Goal: Task Accomplishment & Management: Manage account settings

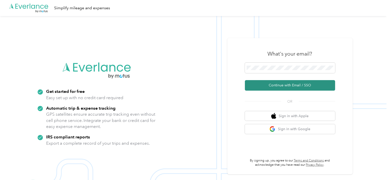
click at [295, 85] on button "Continue with Email / SSO" at bounding box center [290, 85] width 90 height 11
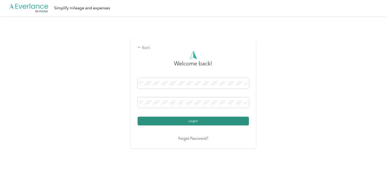
click at [185, 120] on button "Login" at bounding box center [192, 121] width 111 height 9
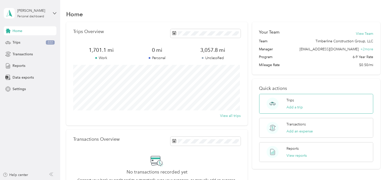
click at [290, 99] on p "Trips" at bounding box center [290, 100] width 8 height 5
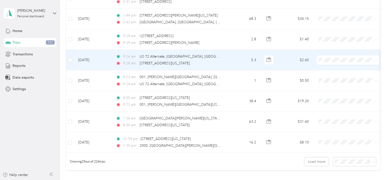
scroll to position [451, 0]
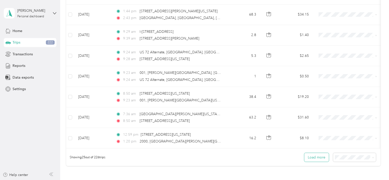
click at [315, 159] on button "Load more" at bounding box center [316, 157] width 25 height 9
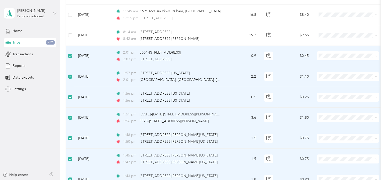
scroll to position [592, 0]
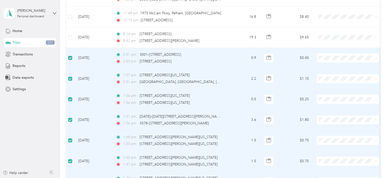
click at [361, 65] on span "Timberline Construction Group, LLC" at bounding box center [358, 65] width 59 height 5
click at [350, 64] on span "Timberline Construction Group, LLC" at bounding box center [359, 65] width 60 height 5
click at [349, 87] on span "Timberline Construction Group, LLC" at bounding box center [358, 86] width 59 height 5
click at [347, 106] on span "Timberline Construction Group, LLC" at bounding box center [358, 106] width 59 height 5
click at [346, 87] on li "Timberline Construction Group, LLC" at bounding box center [353, 86] width 75 height 9
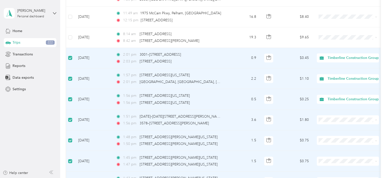
click at [349, 125] on span "Timberline Construction Group, LLC" at bounding box center [358, 127] width 59 height 5
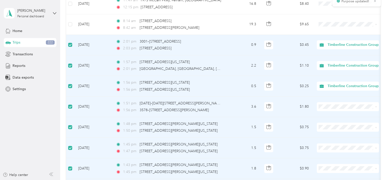
scroll to position [634, 0]
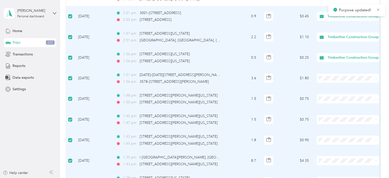
click at [352, 104] on span "Timberline Construction Group, LLC" at bounding box center [358, 105] width 59 height 5
click at [349, 126] on span "Timberline Construction Group, LLC" at bounding box center [358, 126] width 59 height 5
click at [349, 147] on span "Timberline Construction Group, LLC" at bounding box center [358, 146] width 59 height 5
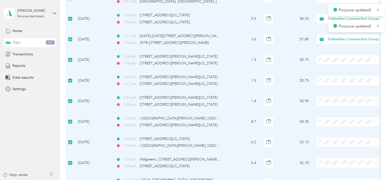
scroll to position [675, 0]
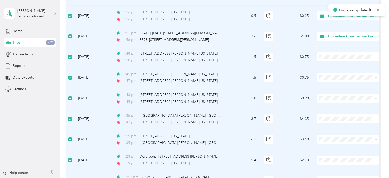
click at [347, 125] on span "Timberline Construction Group, LLC" at bounding box center [358, 125] width 59 height 5
click at [344, 147] on span "Timberline Construction Group, LLC" at bounding box center [358, 145] width 59 height 5
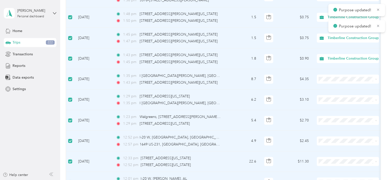
scroll to position [717, 0]
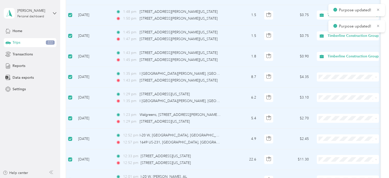
click at [345, 122] on li "Timberline Construction Group, LLC" at bounding box center [353, 125] width 75 height 9
click at [345, 146] on span "Timberline Construction Group, LLC" at bounding box center [358, 145] width 59 height 5
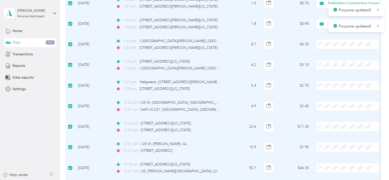
scroll to position [750, 0]
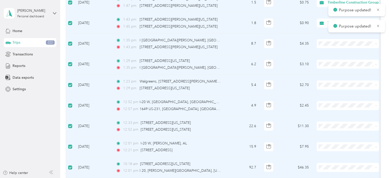
click at [343, 133] on span "Timberline Construction Group, LLC" at bounding box center [358, 132] width 59 height 5
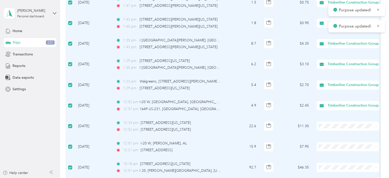
click at [345, 152] on span "Timberline Construction Group, LLC" at bounding box center [358, 153] width 59 height 5
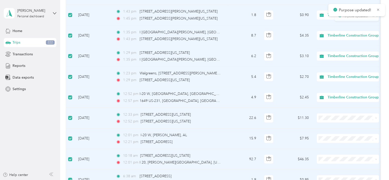
scroll to position [801, 0]
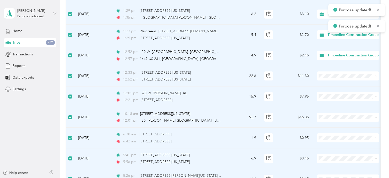
click at [345, 125] on span "Timberline Construction Group, LLC" at bounding box center [358, 123] width 59 height 5
click at [344, 145] on span "Timberline Construction Group, LLC" at bounding box center [358, 144] width 59 height 5
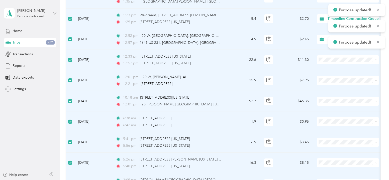
scroll to position [842, 0]
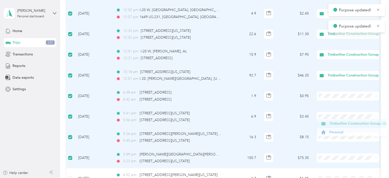
click at [345, 125] on span "Timberline Construction Group, LLC" at bounding box center [358, 123] width 59 height 5
click at [344, 142] on span "Timberline Construction Group, LLC" at bounding box center [358, 143] width 59 height 5
click at [345, 162] on span "Timberline Construction Group, LLC" at bounding box center [358, 164] width 59 height 5
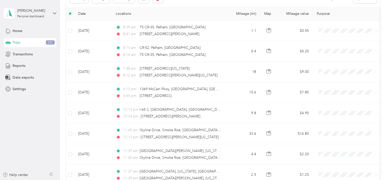
scroll to position [17, 0]
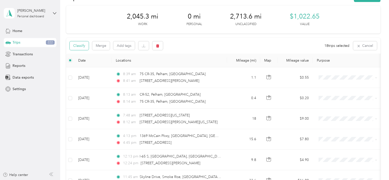
click at [83, 46] on button "Classify" at bounding box center [79, 45] width 19 height 9
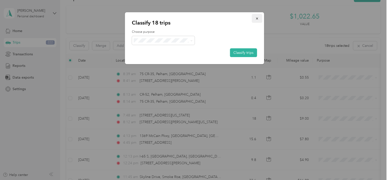
click at [255, 18] on icon "button" at bounding box center [257, 19] width 4 height 4
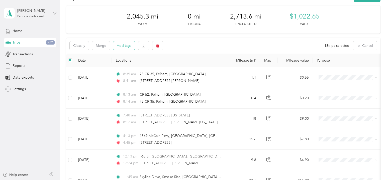
click at [123, 46] on button "Add tags" at bounding box center [124, 45] width 22 height 9
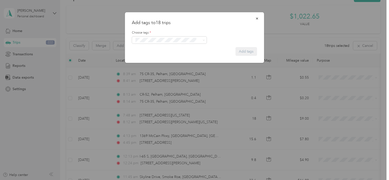
click at [213, 55] on form "Choose tags * Add tags" at bounding box center [194, 41] width 125 height 30
click at [242, 54] on form "Choose tags * Add tags" at bounding box center [194, 41] width 125 height 30
click at [201, 39] on span at bounding box center [203, 40] width 4 height 4
click at [256, 19] on icon "button" at bounding box center [257, 19] width 4 height 4
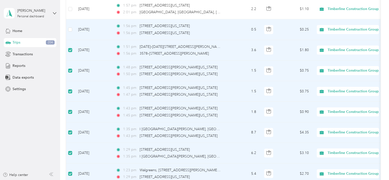
scroll to position [659, 0]
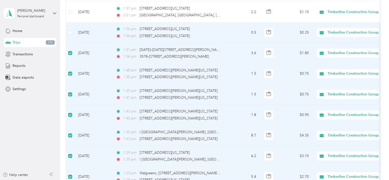
click at [72, 30] on td at bounding box center [70, 32] width 8 height 21
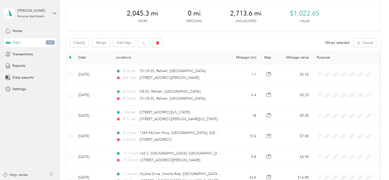
scroll to position [0, 0]
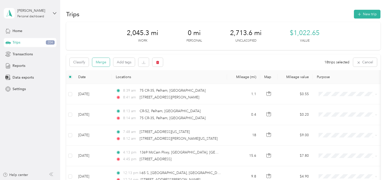
click at [99, 62] on button "Merge" at bounding box center [101, 62] width 18 height 9
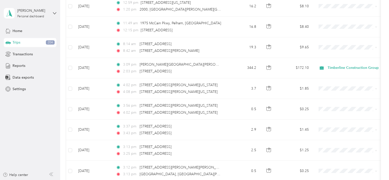
scroll to position [578, 0]
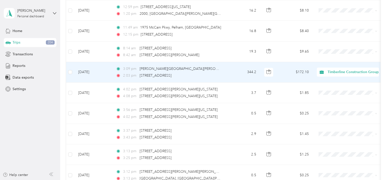
click at [84, 70] on td "[DATE]" at bounding box center [93, 72] width 38 height 21
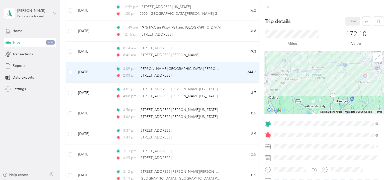
click at [71, 71] on div "Trip details Save This trip cannot be edited because it is either under review,…" at bounding box center [194, 90] width 389 height 180
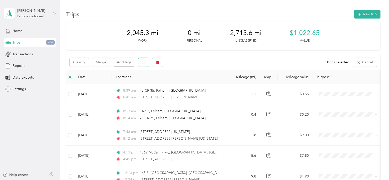
click at [143, 63] on icon "button" at bounding box center [144, 63] width 4 height 4
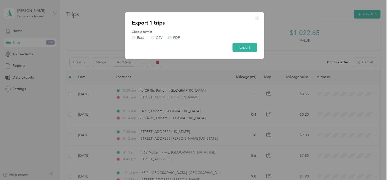
click at [170, 38] on label "PDF" at bounding box center [174, 38] width 12 height 4
click at [244, 48] on button "Export" at bounding box center [244, 47] width 25 height 9
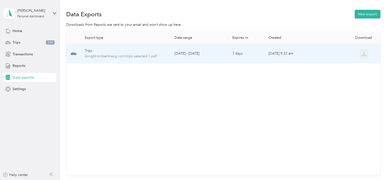
click at [364, 54] on icon "button" at bounding box center [363, 54] width 5 height 5
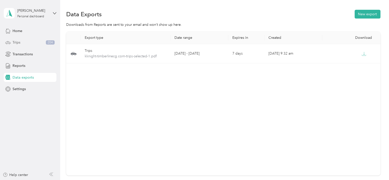
click at [28, 40] on div "Trips 204" at bounding box center [30, 42] width 53 height 9
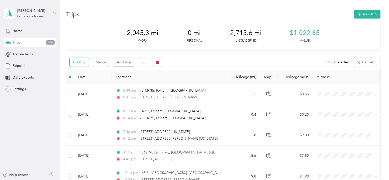
click at [82, 63] on button "Classify" at bounding box center [79, 62] width 19 height 9
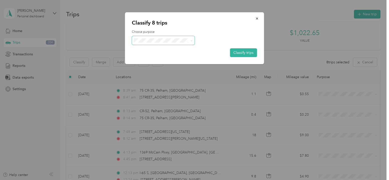
click at [162, 43] on span at bounding box center [163, 40] width 63 height 9
click at [184, 48] on span "Timberline Construction Group, LLC" at bounding box center [173, 48] width 59 height 5
click at [243, 52] on button "Classify trips" at bounding box center [243, 52] width 27 height 9
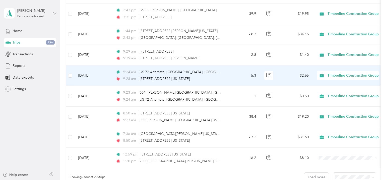
scroll to position [459, 0]
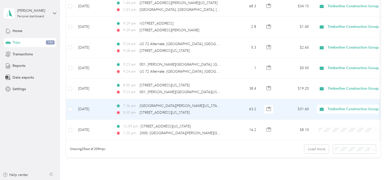
click at [71, 104] on td at bounding box center [70, 109] width 8 height 21
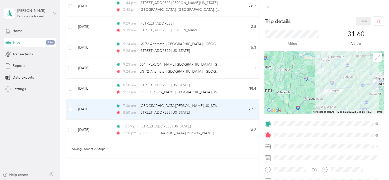
click at [53, 106] on div "Trip details Save This trip cannot be edited because it is either under review,…" at bounding box center [194, 90] width 389 height 180
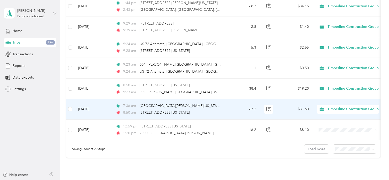
click at [72, 108] on td at bounding box center [70, 109] width 8 height 21
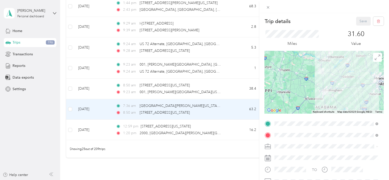
drag, startPoint x: 53, startPoint y: 99, endPoint x: 56, endPoint y: 98, distance: 2.9
click at [53, 99] on div "Trip details Save This trip cannot be edited because it is either under review,…" at bounding box center [194, 90] width 389 height 180
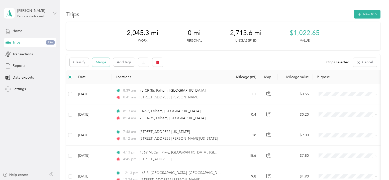
click at [102, 62] on button "Merge" at bounding box center [101, 62] width 18 height 9
click at [144, 62] on icon "button" at bounding box center [144, 63] width 4 height 4
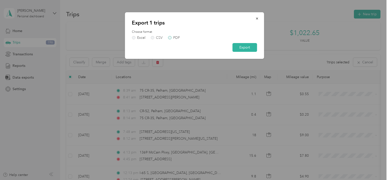
click at [170, 38] on label "PDF" at bounding box center [174, 38] width 12 height 4
click at [246, 45] on button "Export" at bounding box center [244, 47] width 25 height 9
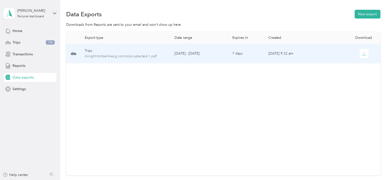
click at [222, 56] on td "[DATE] - [DATE]" at bounding box center [199, 53] width 58 height 19
click at [180, 53] on td "[DATE] - [DATE]" at bounding box center [199, 53] width 58 height 19
